Goal: Check status: Check status

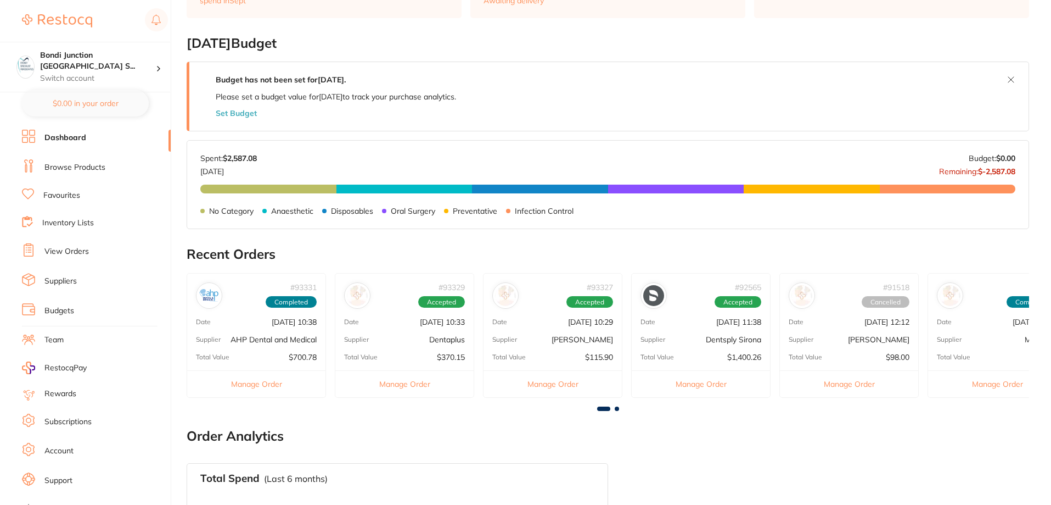
scroll to position [165, 0]
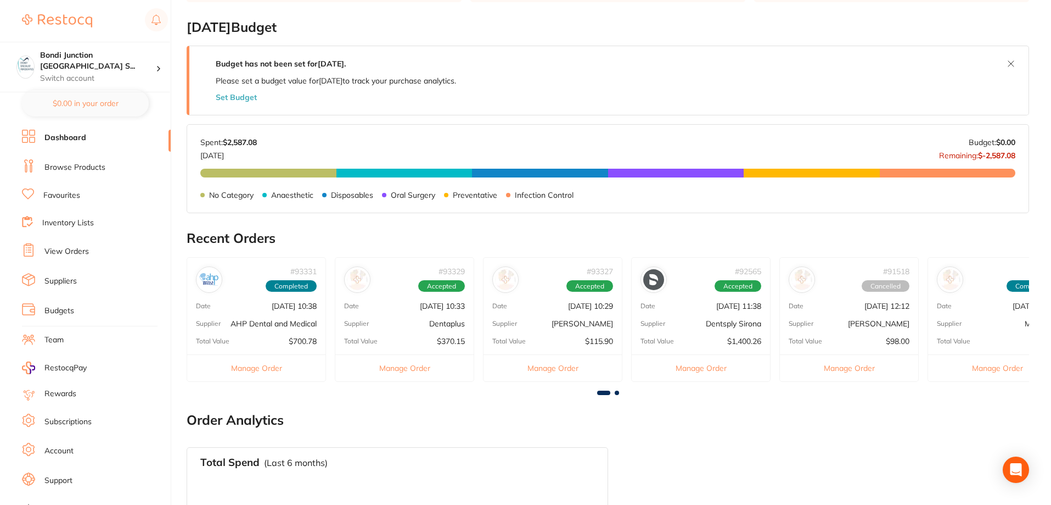
click at [86, 248] on link "View Orders" at bounding box center [66, 251] width 44 height 11
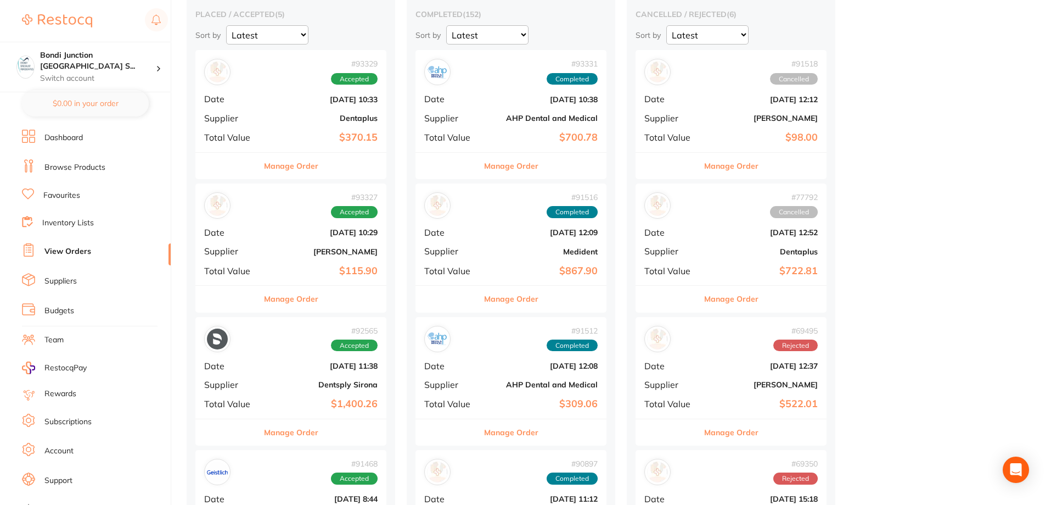
scroll to position [110, 0]
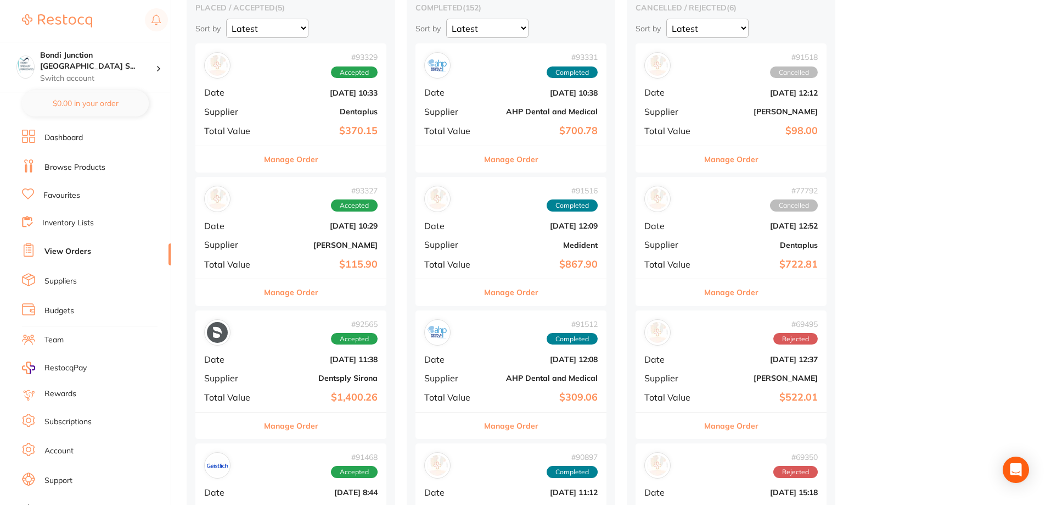
click at [299, 209] on div "# 93327 Accepted" at bounding box center [290, 199] width 173 height 26
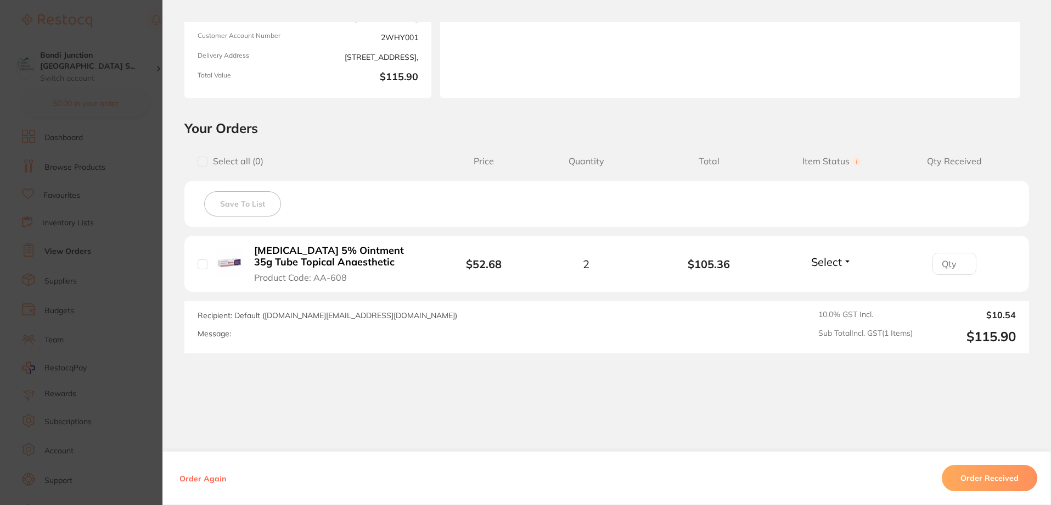
scroll to position [162, 0]
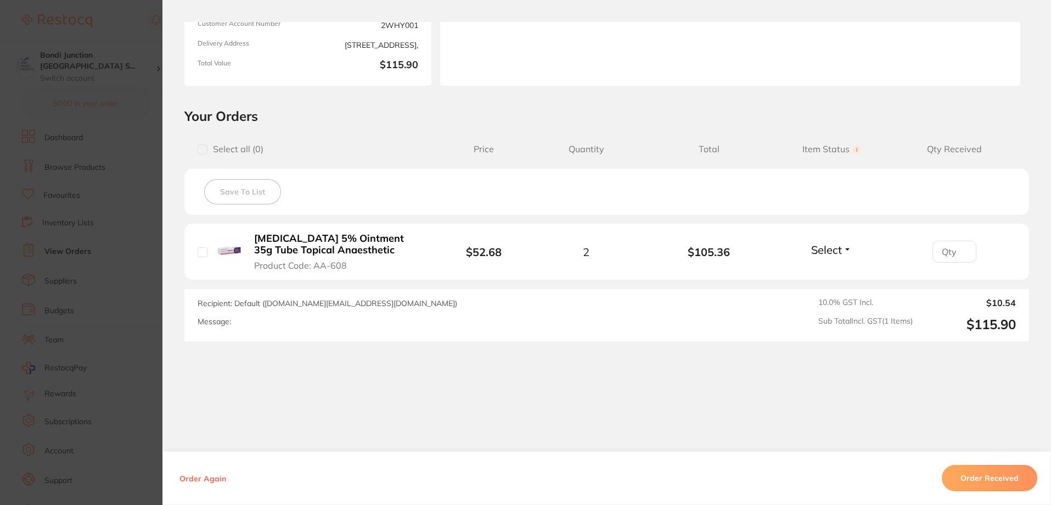
click at [1001, 478] on button "Order Received" at bounding box center [990, 477] width 96 height 26
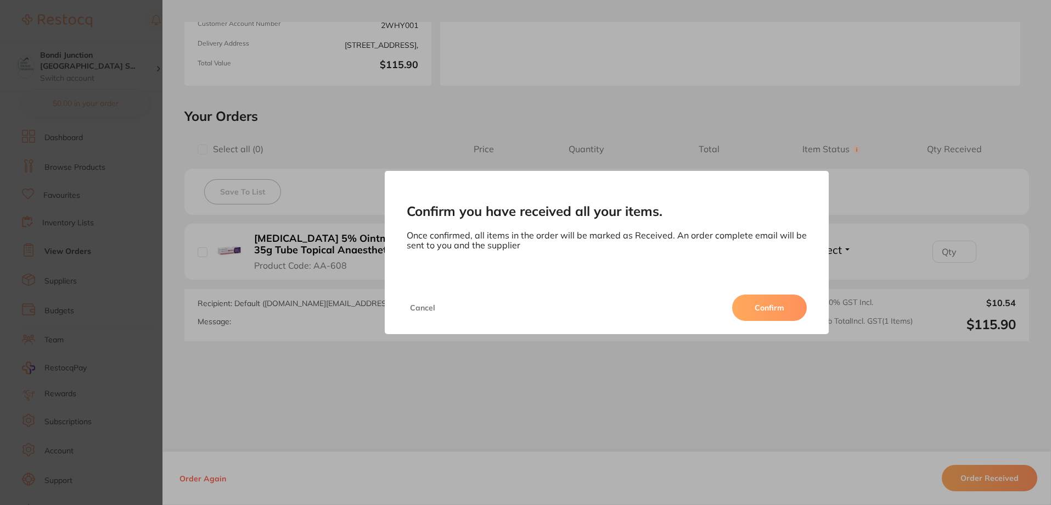
click at [769, 305] on button "Confirm" at bounding box center [769, 307] width 75 height 26
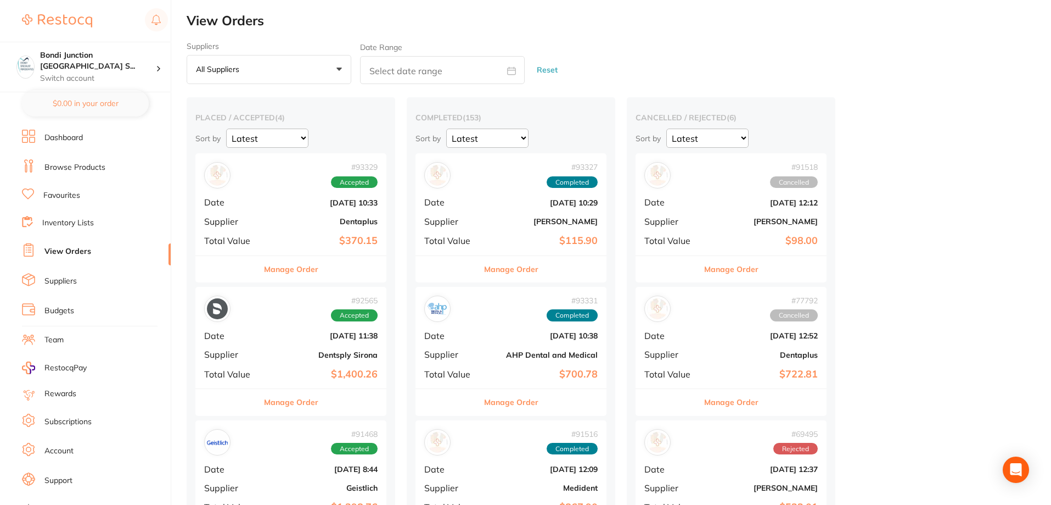
drag, startPoint x: 299, startPoint y: 211, endPoint x: 300, endPoint y: 203, distance: 8.9
click at [299, 211] on div "# 93329 Accepted Date [DATE] 10:33 Supplier Dentaplus Total Value $370.15" at bounding box center [290, 204] width 191 height 102
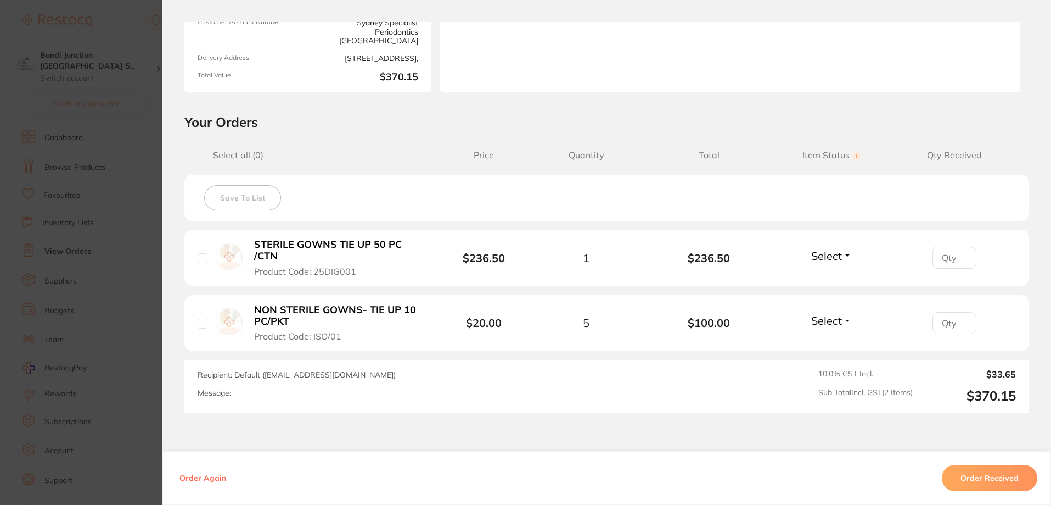
scroll to position [165, 0]
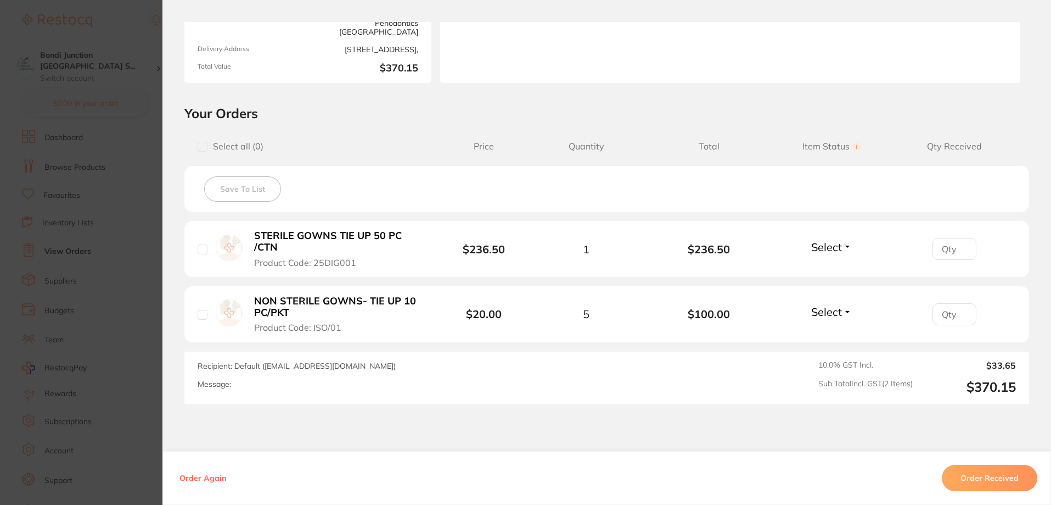
click at [976, 477] on button "Order Received" at bounding box center [990, 477] width 96 height 26
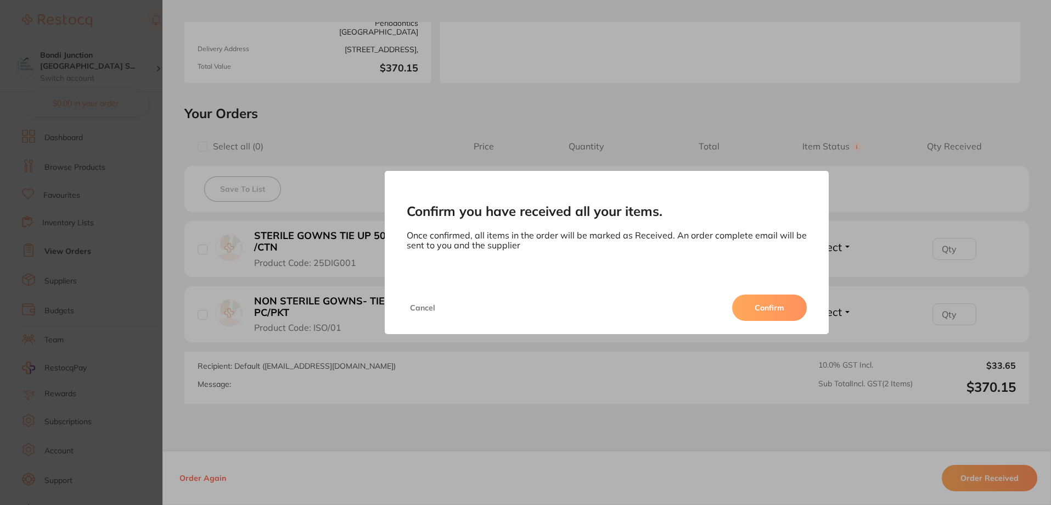
click at [776, 307] on button "Confirm" at bounding box center [769, 307] width 75 height 26
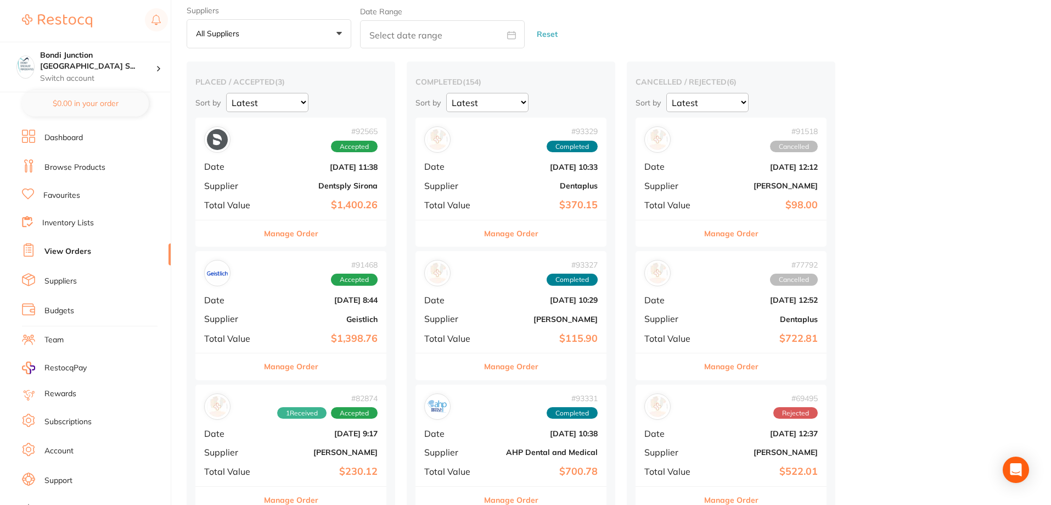
scroll to position [55, 0]
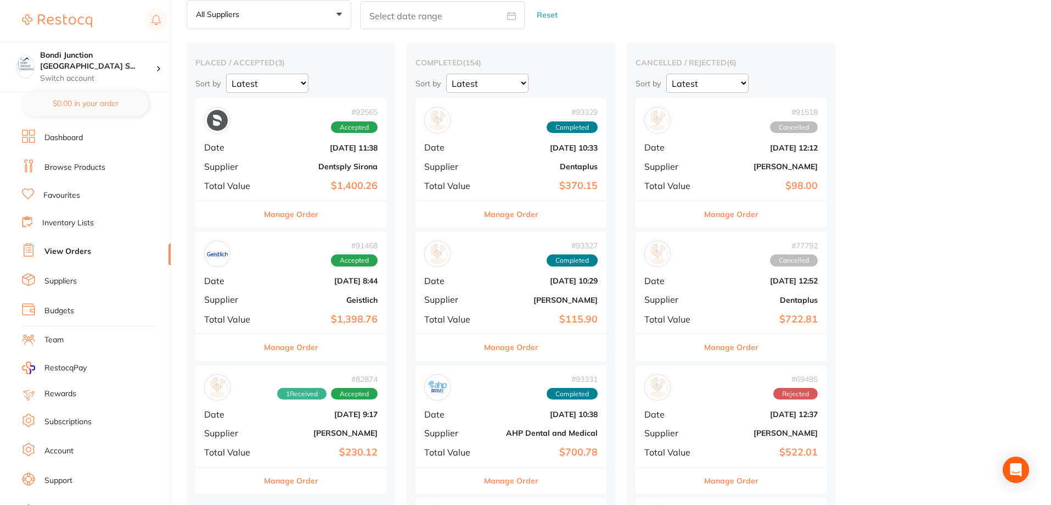
click at [365, 165] on b "Dentsply Sirona" at bounding box center [323, 166] width 110 height 9
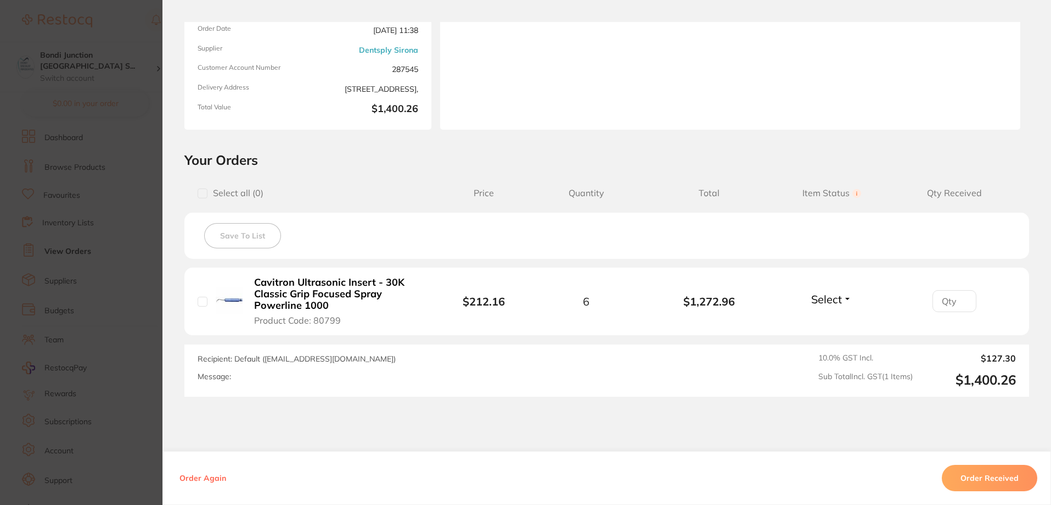
scroll to position [165, 0]
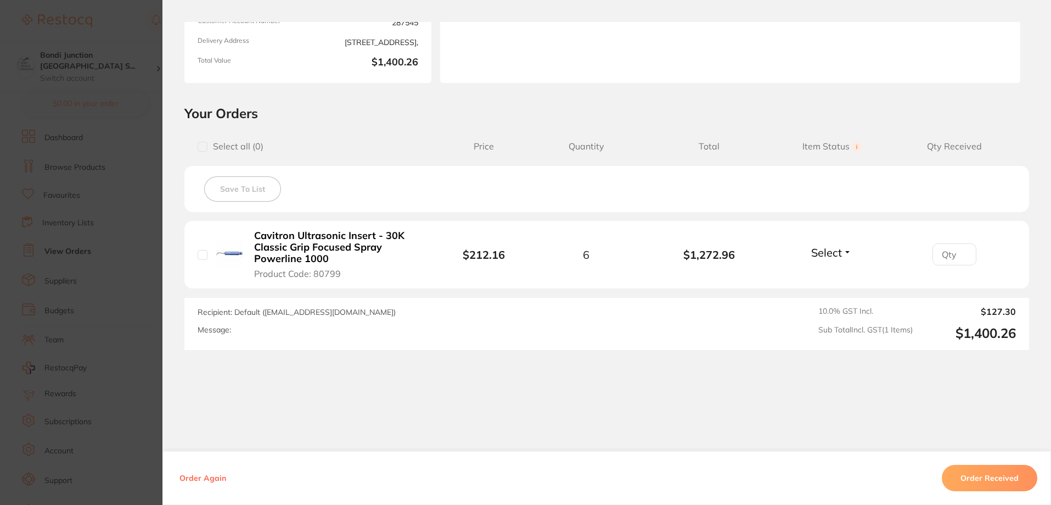
click at [135, 311] on section "Order ID: Restocq- 92565 Order Information Accepted Order Order Date [DATE] 11:…" at bounding box center [525, 252] width 1051 height 505
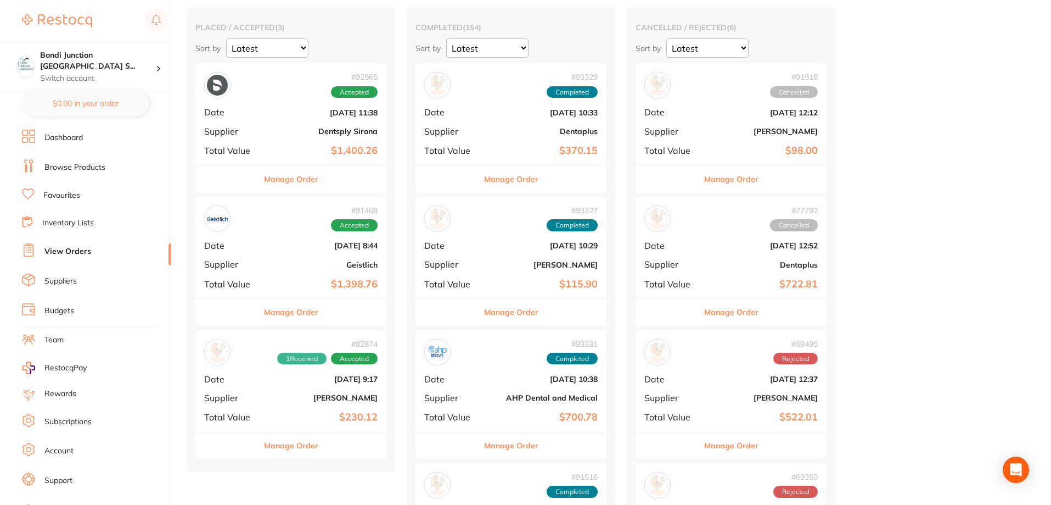
scroll to position [110, 0]
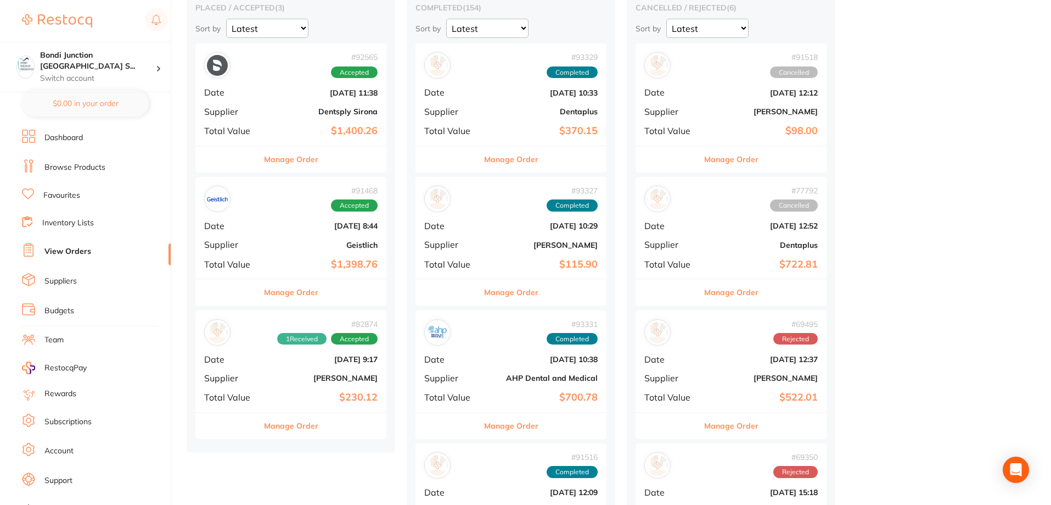
click at [290, 228] on b "[DATE] 8:44" at bounding box center [323, 225] width 110 height 9
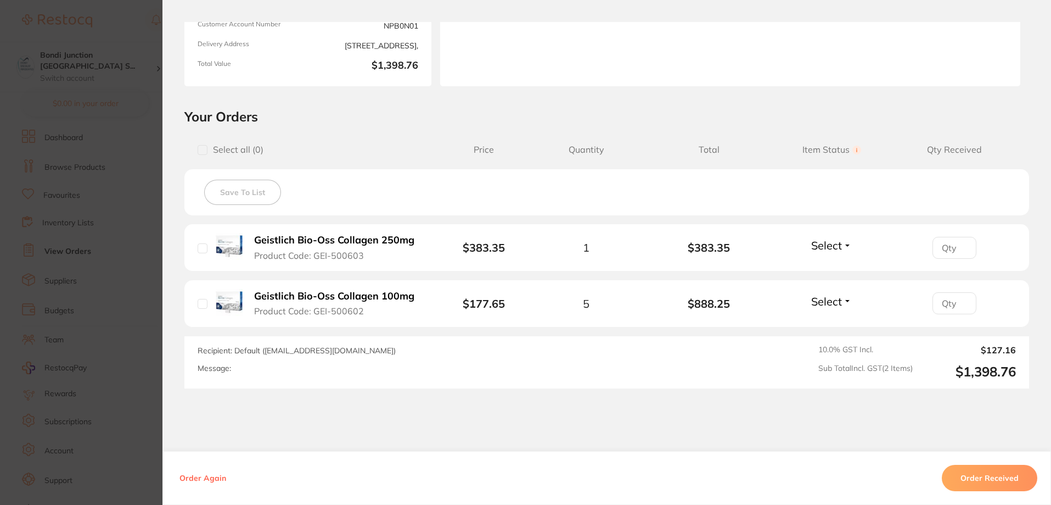
scroll to position [165, 0]
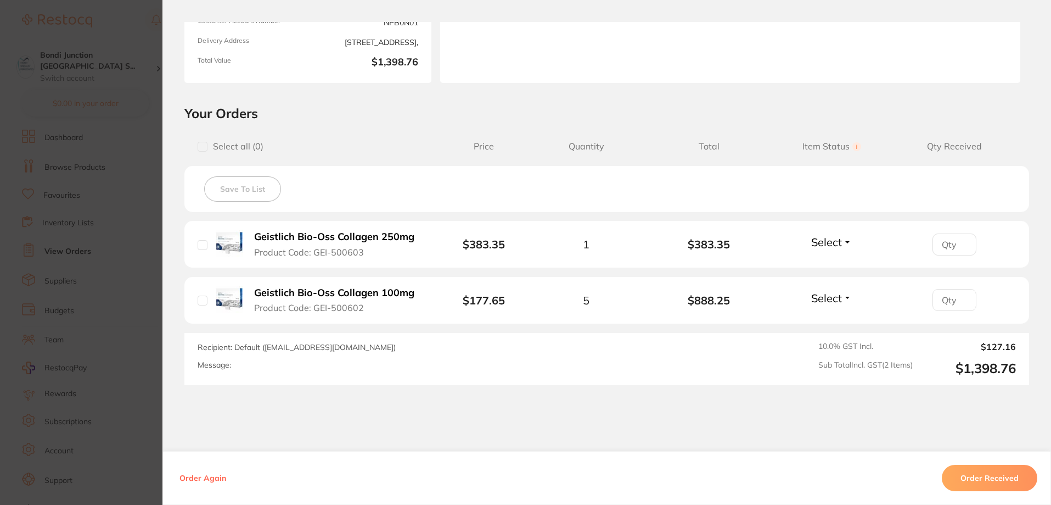
click at [55, 289] on section "Order ID: Restocq- 91468 Order Information Accepted Order Order Date [DATE] 8:4…" at bounding box center [525, 252] width 1051 height 505
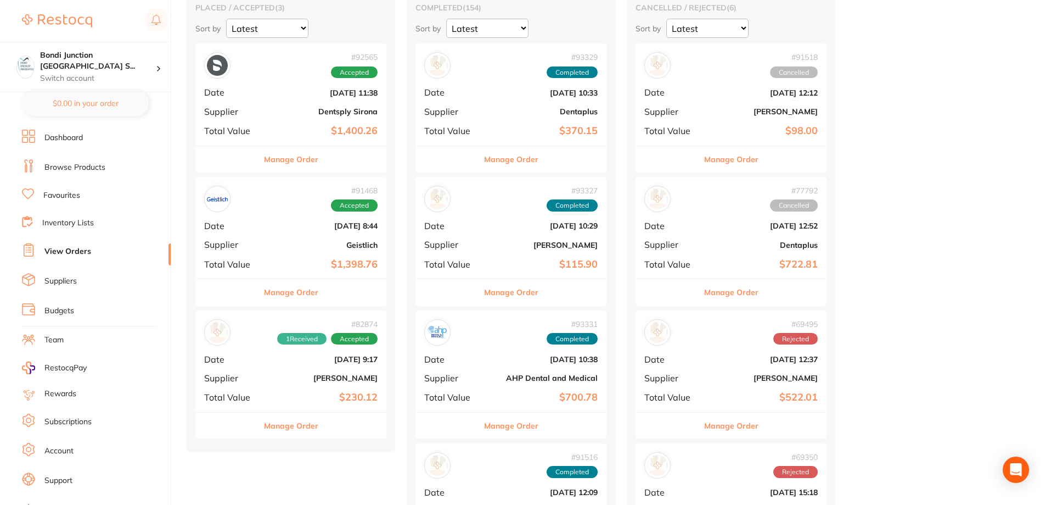
scroll to position [165, 0]
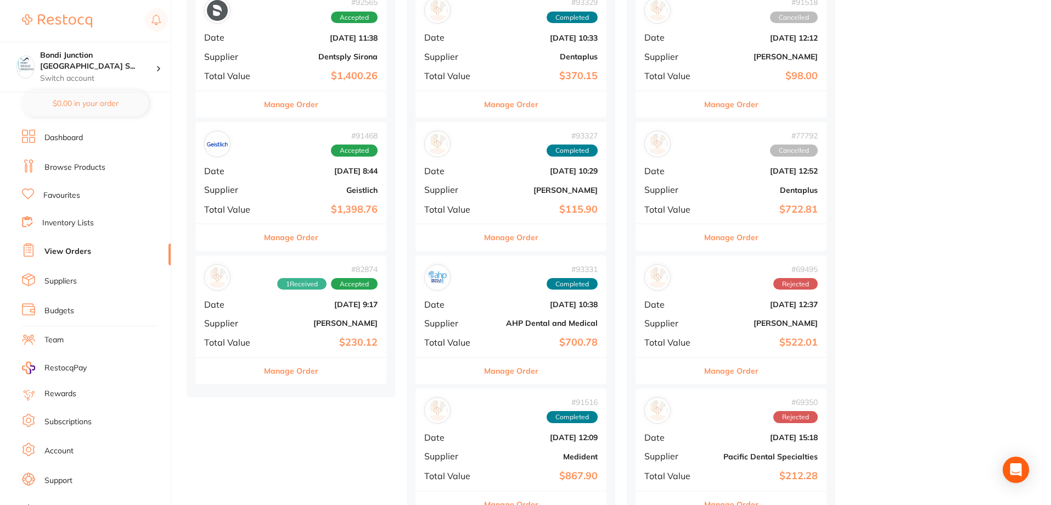
click at [257, 307] on span "Date" at bounding box center [231, 304] width 55 height 10
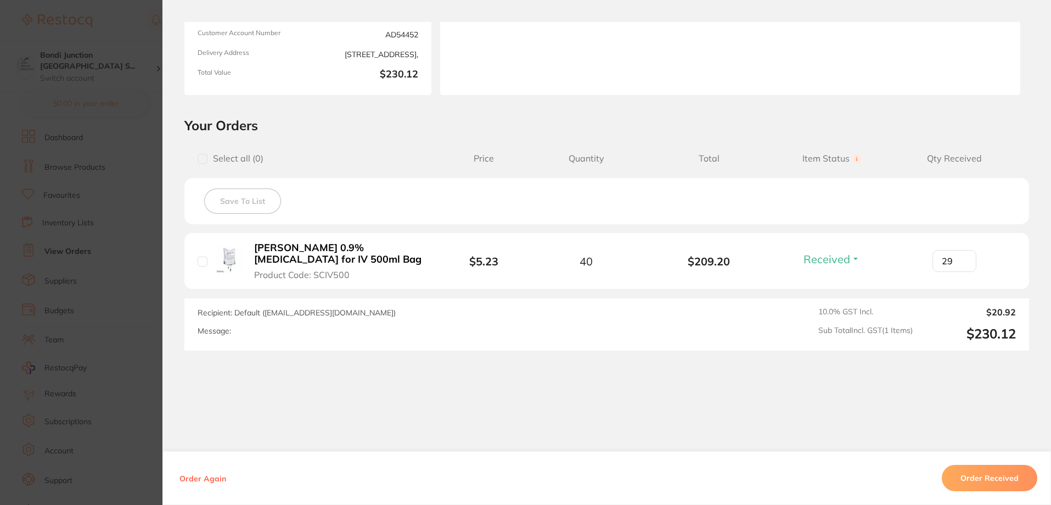
scroll to position [162, 0]
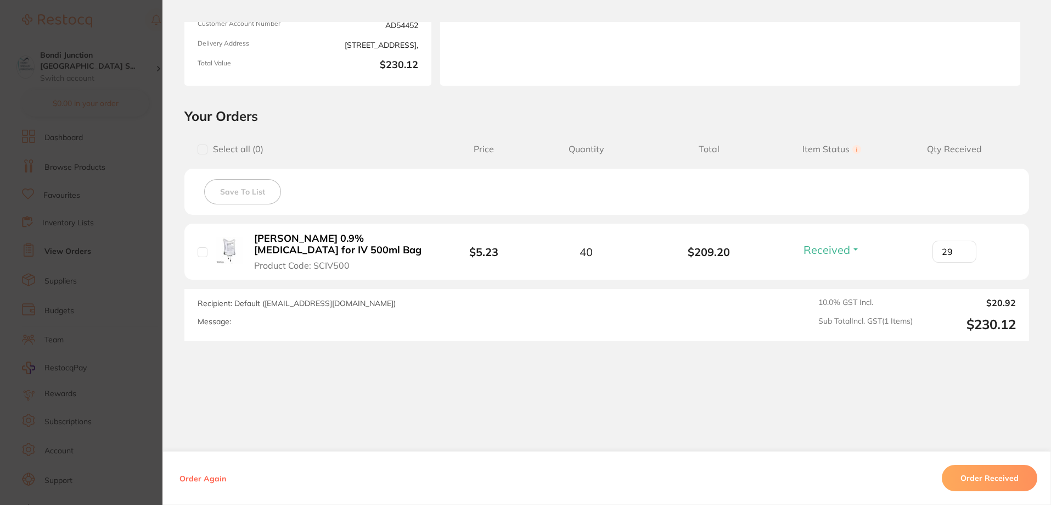
click at [46, 310] on section "Order ID: Restocq- 82874 Order Information 1 Received Accepted Order Order Date…" at bounding box center [525, 252] width 1051 height 505
